Goal: Information Seeking & Learning: Learn about a topic

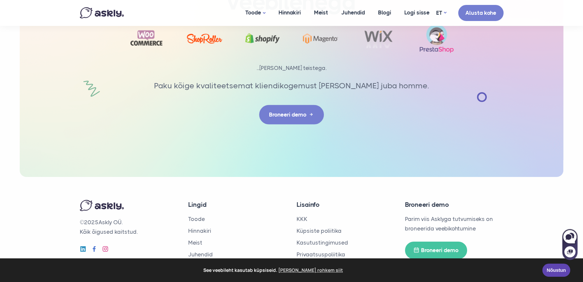
scroll to position [2154, 0]
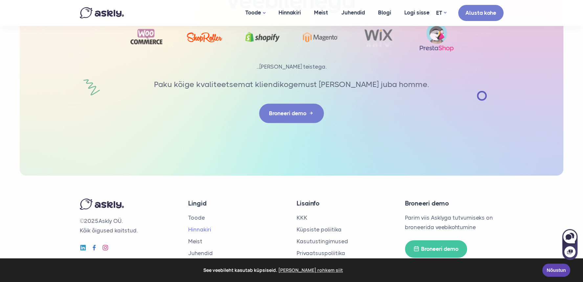
click at [208, 226] on link "Hinnakiri" at bounding box center [199, 229] width 23 height 7
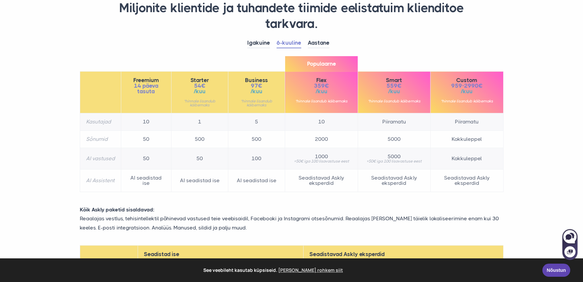
scroll to position [59, 0]
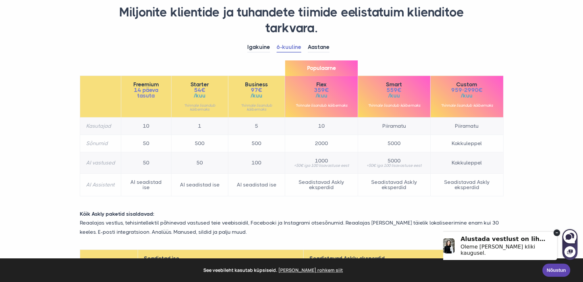
click at [521, 244] on div "Oleme [PERSON_NAME] kliki kaugusel." at bounding box center [504, 250] width 87 height 12
select select "**"
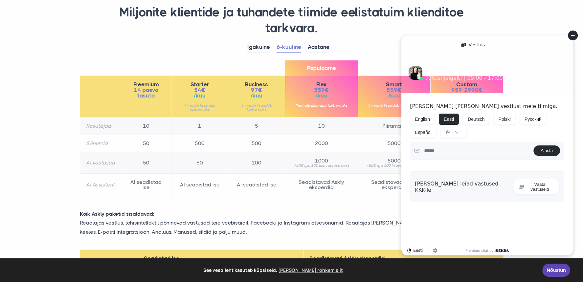
scroll to position [0, 0]
